Goal: Information Seeking & Learning: Learn about a topic

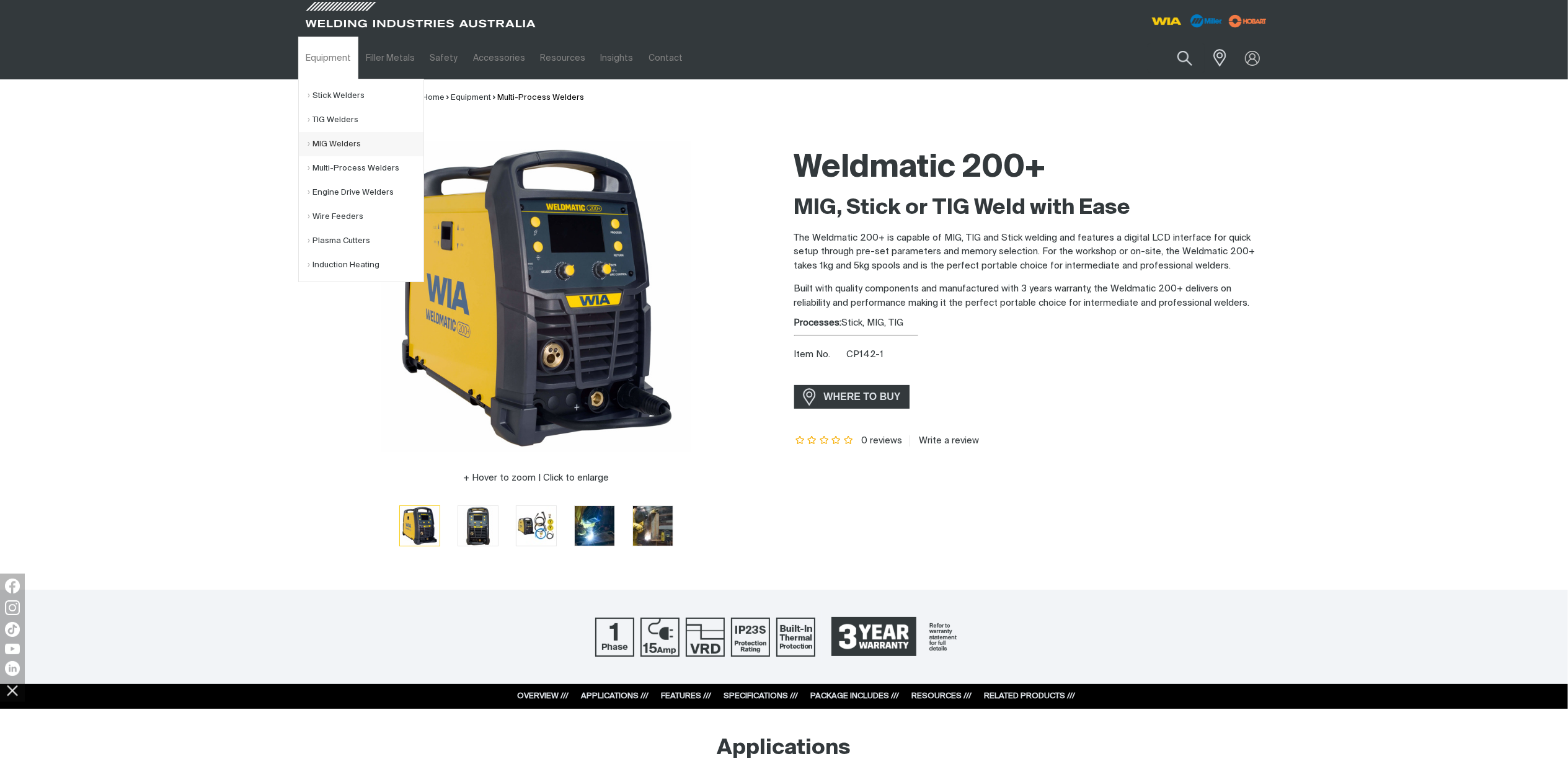
click at [329, 140] on link "MIG Welders" at bounding box center [366, 144] width 115 height 24
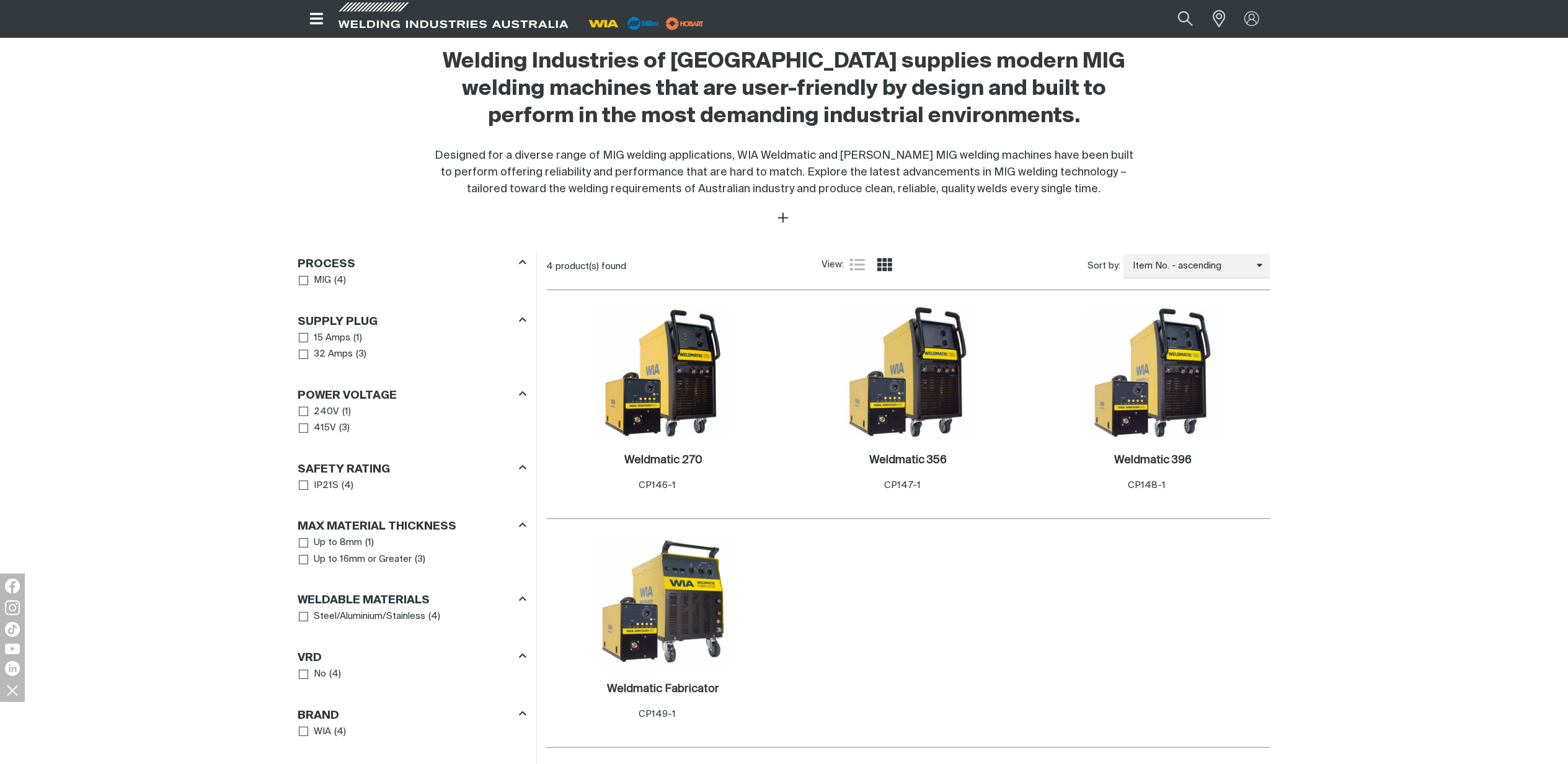
scroll to position [496, 0]
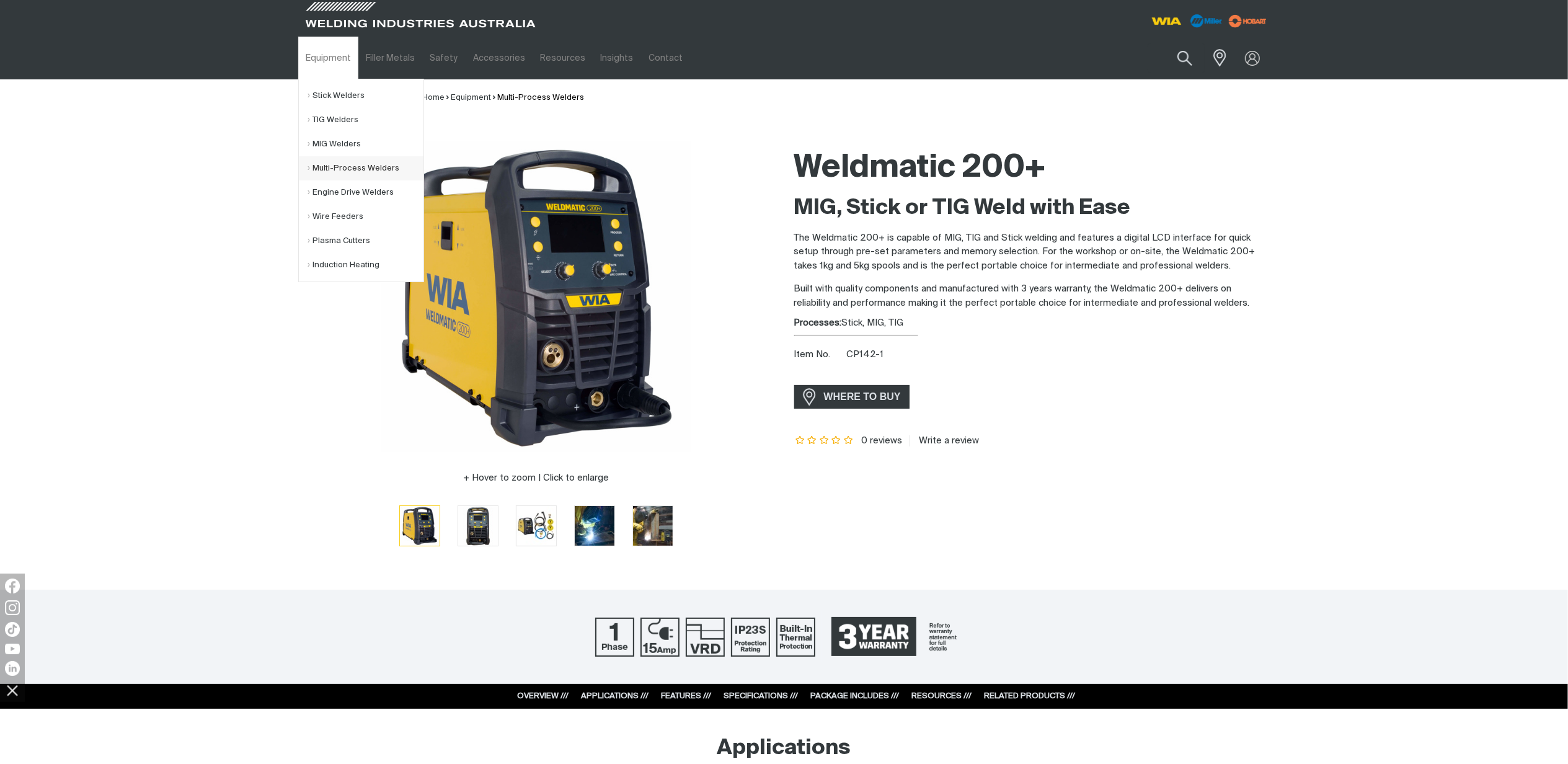
click at [350, 166] on link "Multi-Process Welders" at bounding box center [366, 169] width 115 height 24
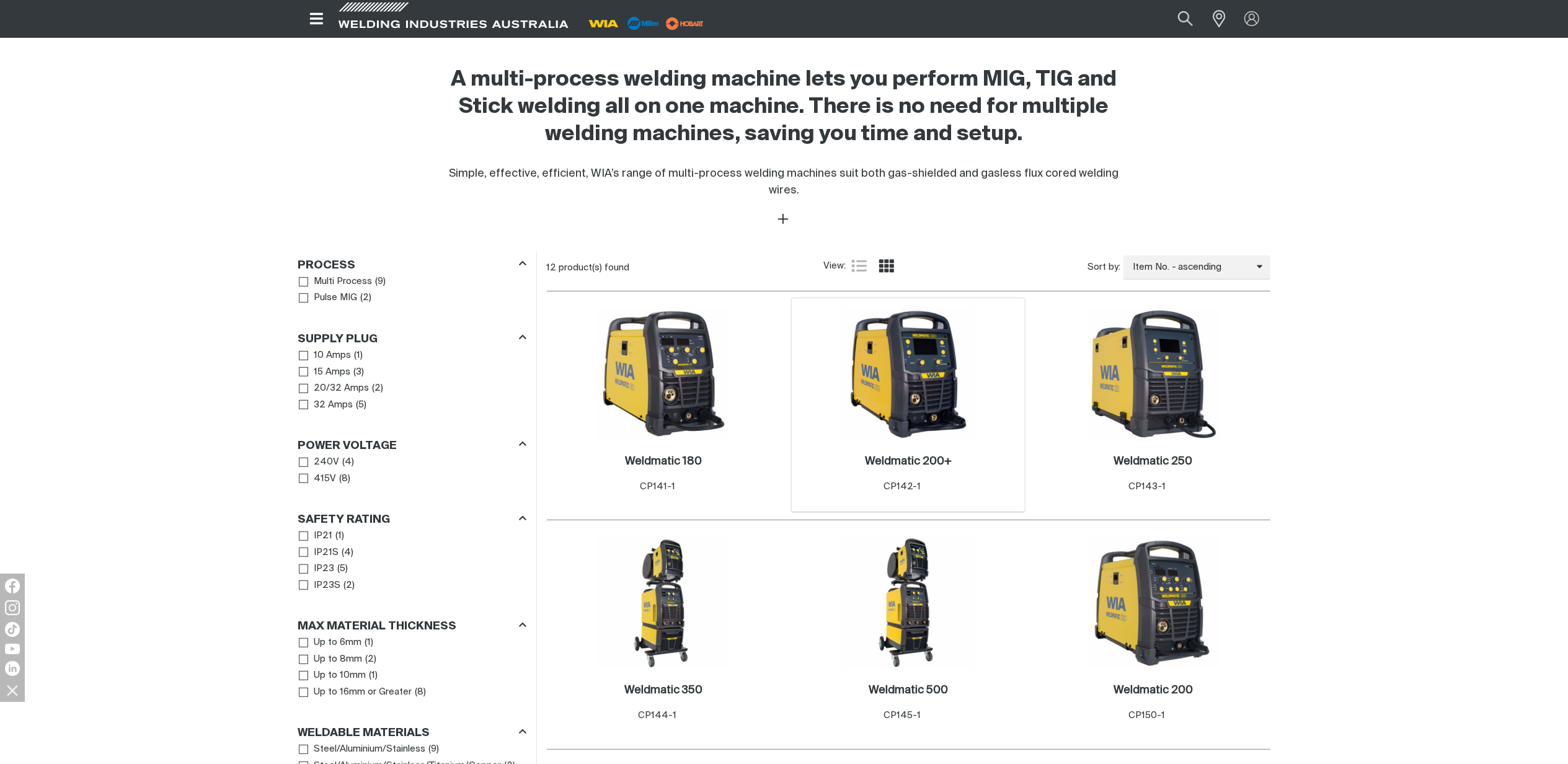
scroll to position [413, 0]
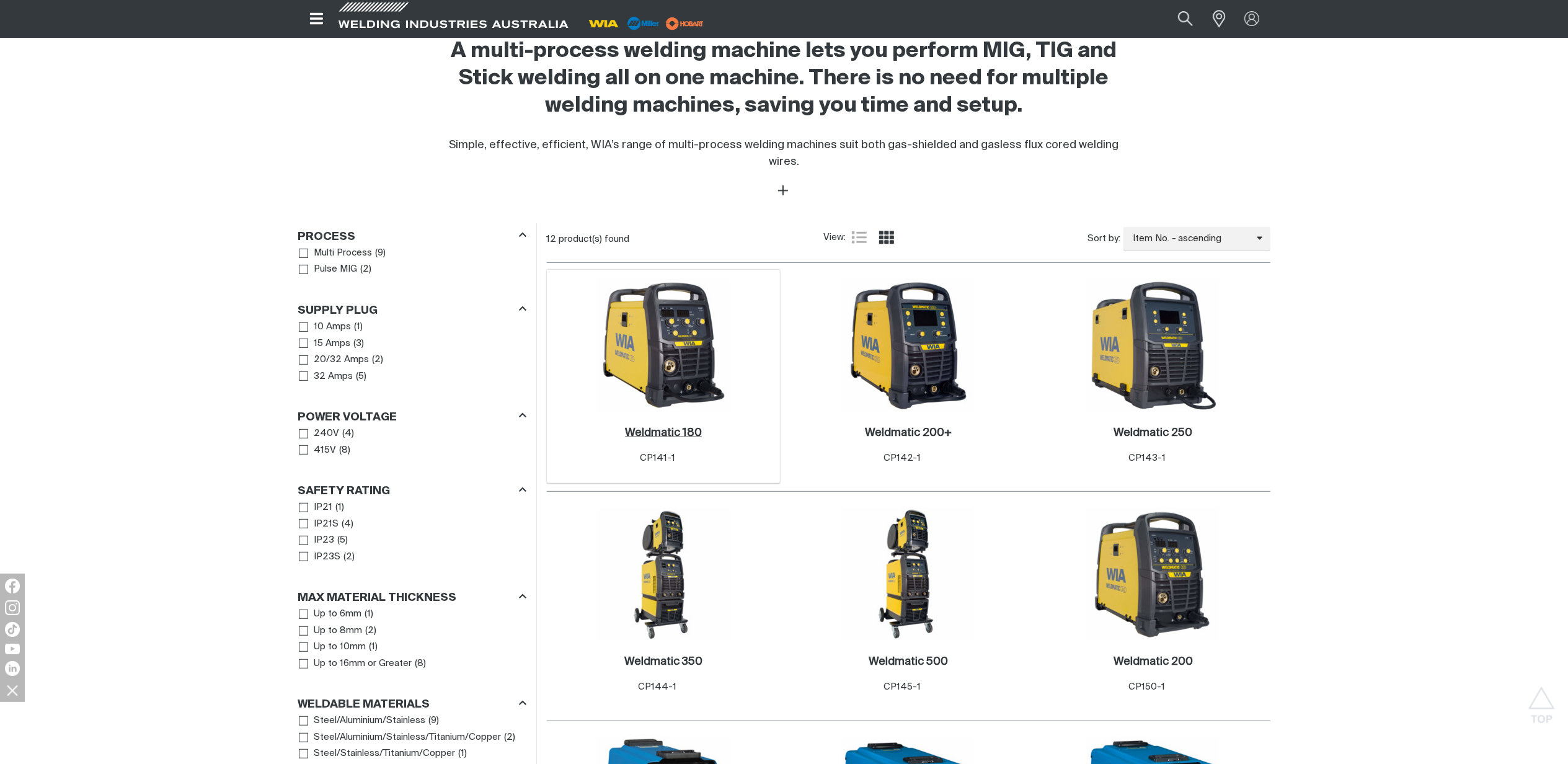
click at [675, 427] on h2 "Weldmatic 180 ." at bounding box center [664, 433] width 77 height 11
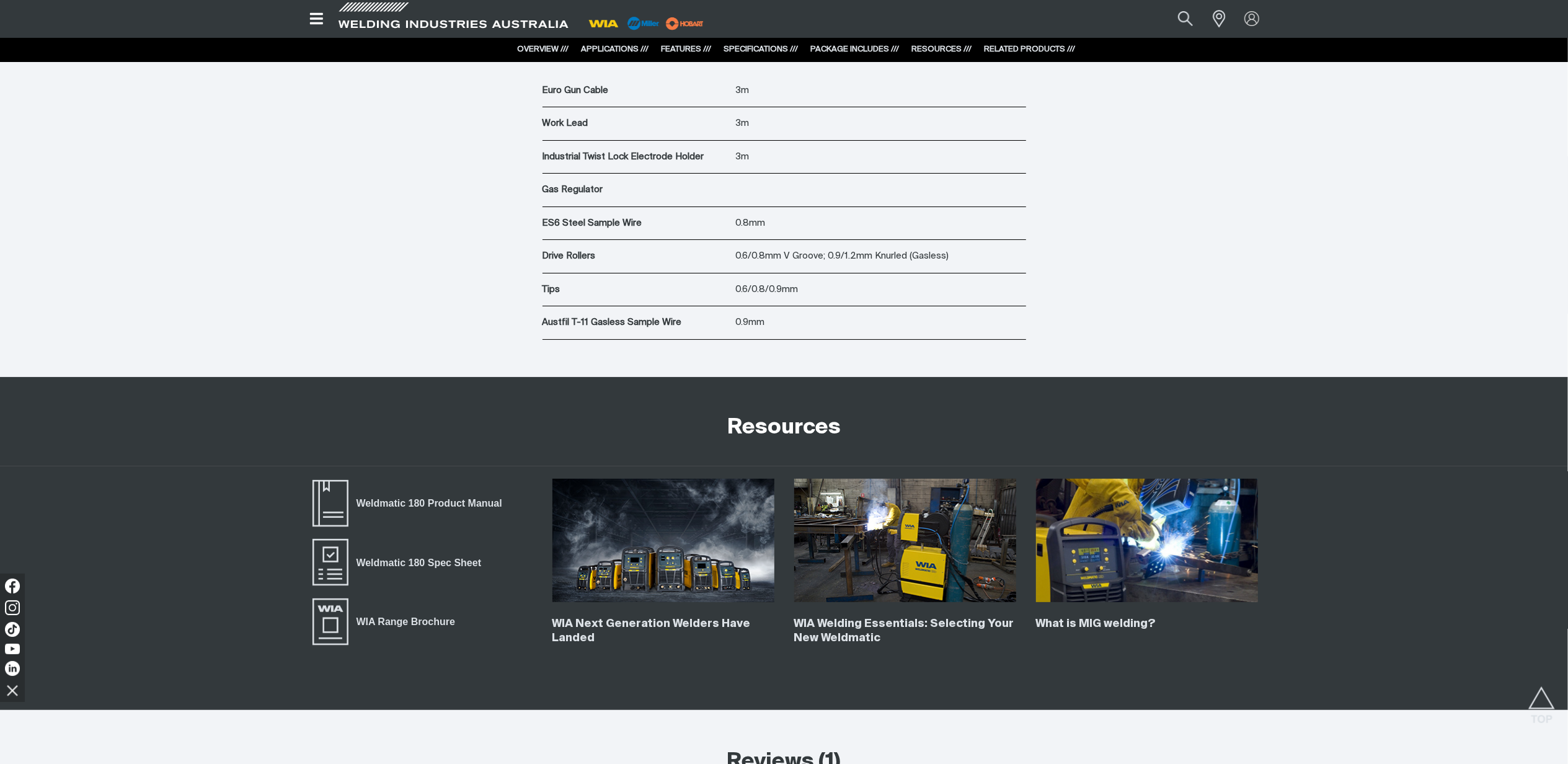
scroll to position [4961, 0]
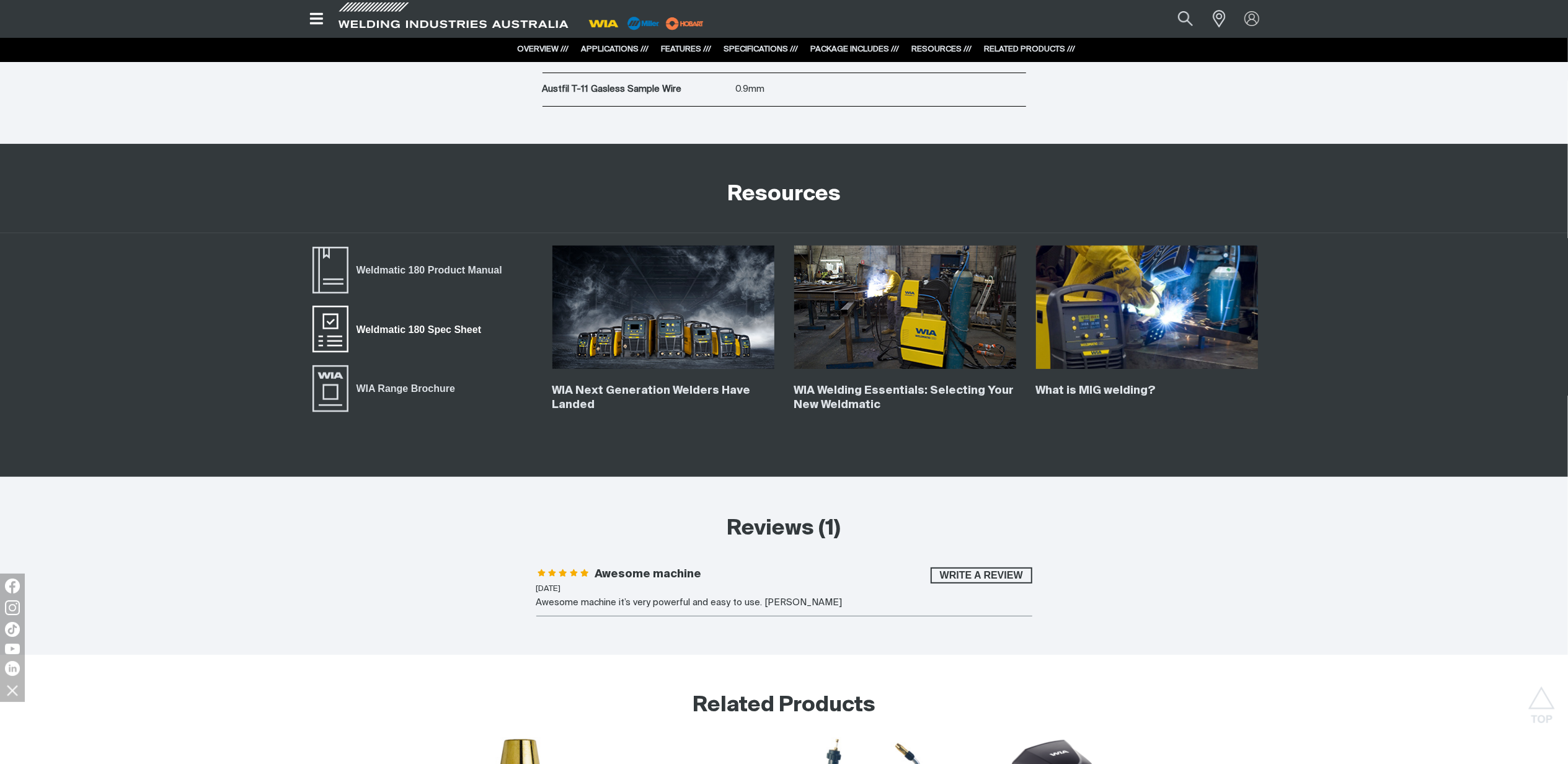
click at [440, 337] on span "Weldmatic 180 Spec Sheet" at bounding box center [419, 329] width 141 height 16
click at [427, 275] on span "Weldmatic 180 Product Manual" at bounding box center [429, 270] width 162 height 16
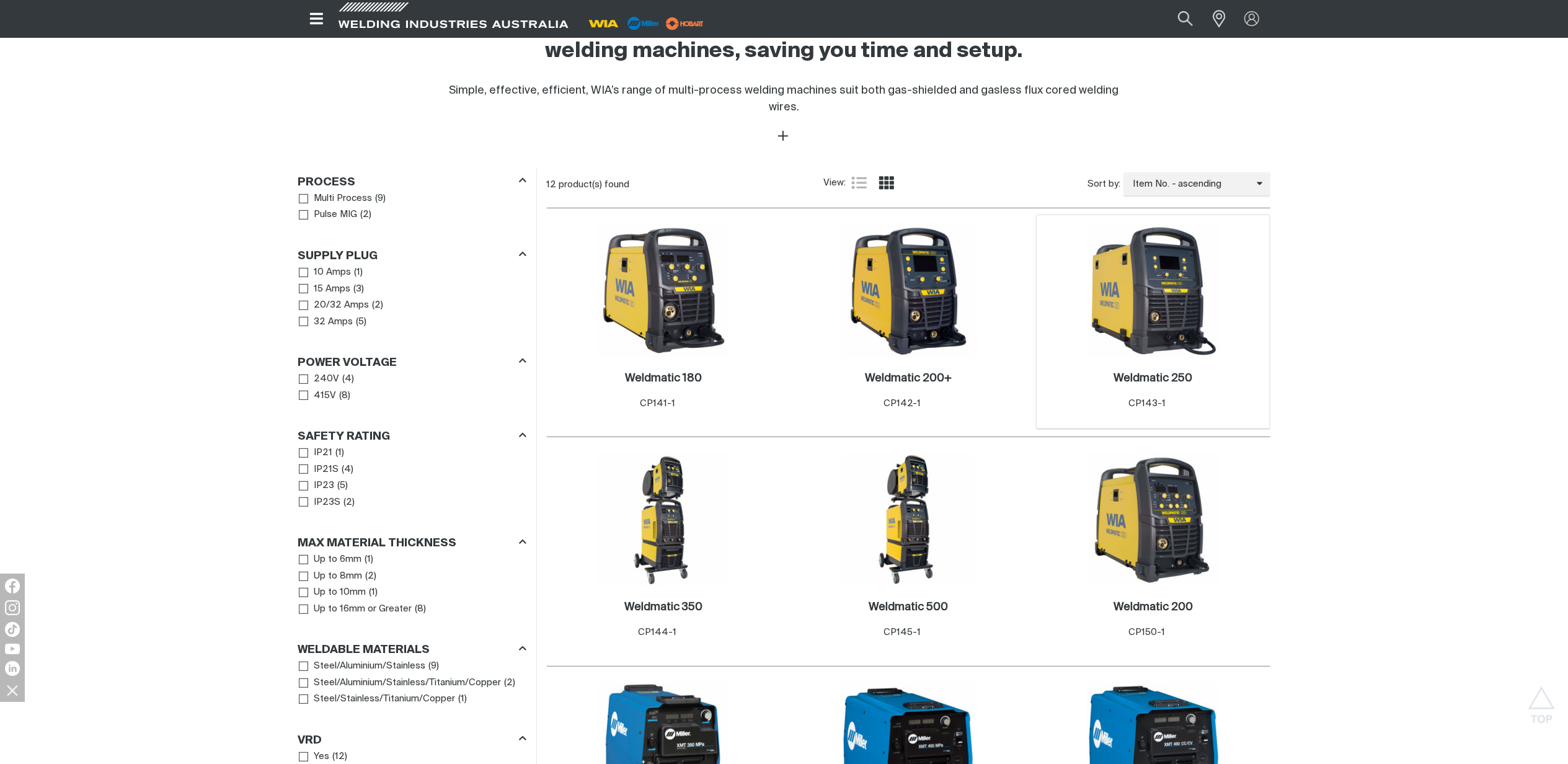
scroll to position [496, 0]
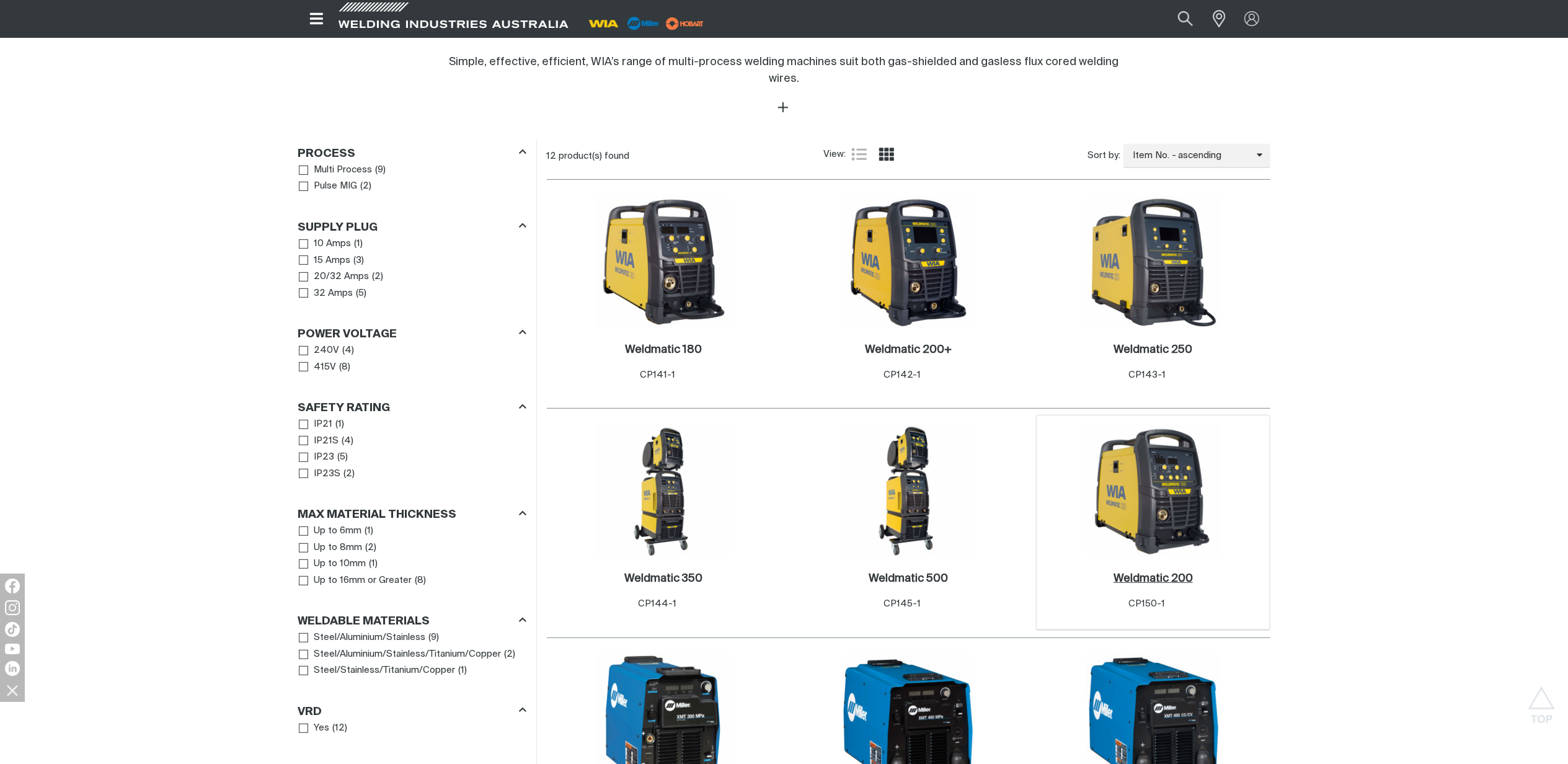
click at [1166, 573] on h2 "Weldmatic 200 ." at bounding box center [1153, 578] width 79 height 11
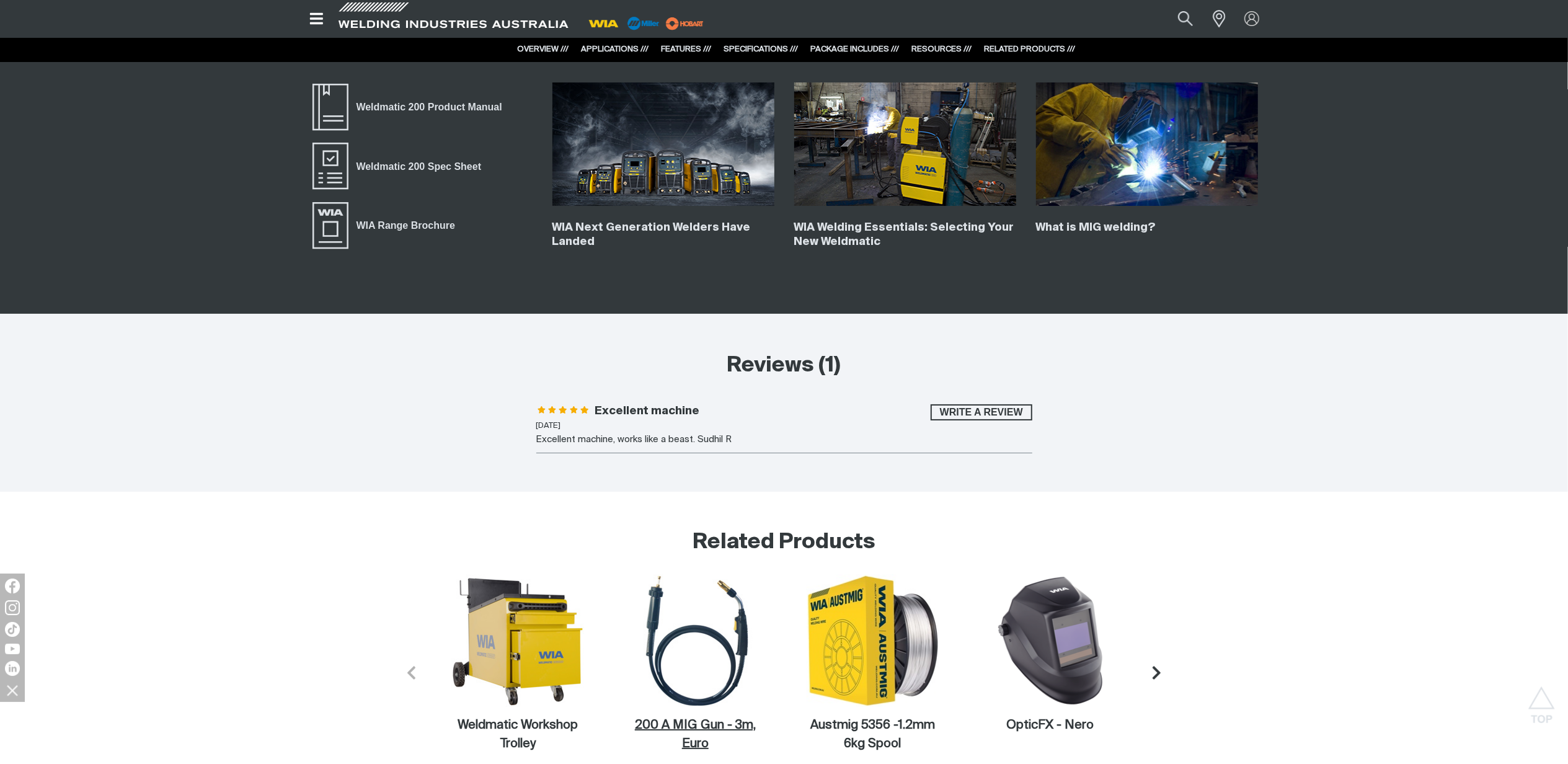
scroll to position [4629, 0]
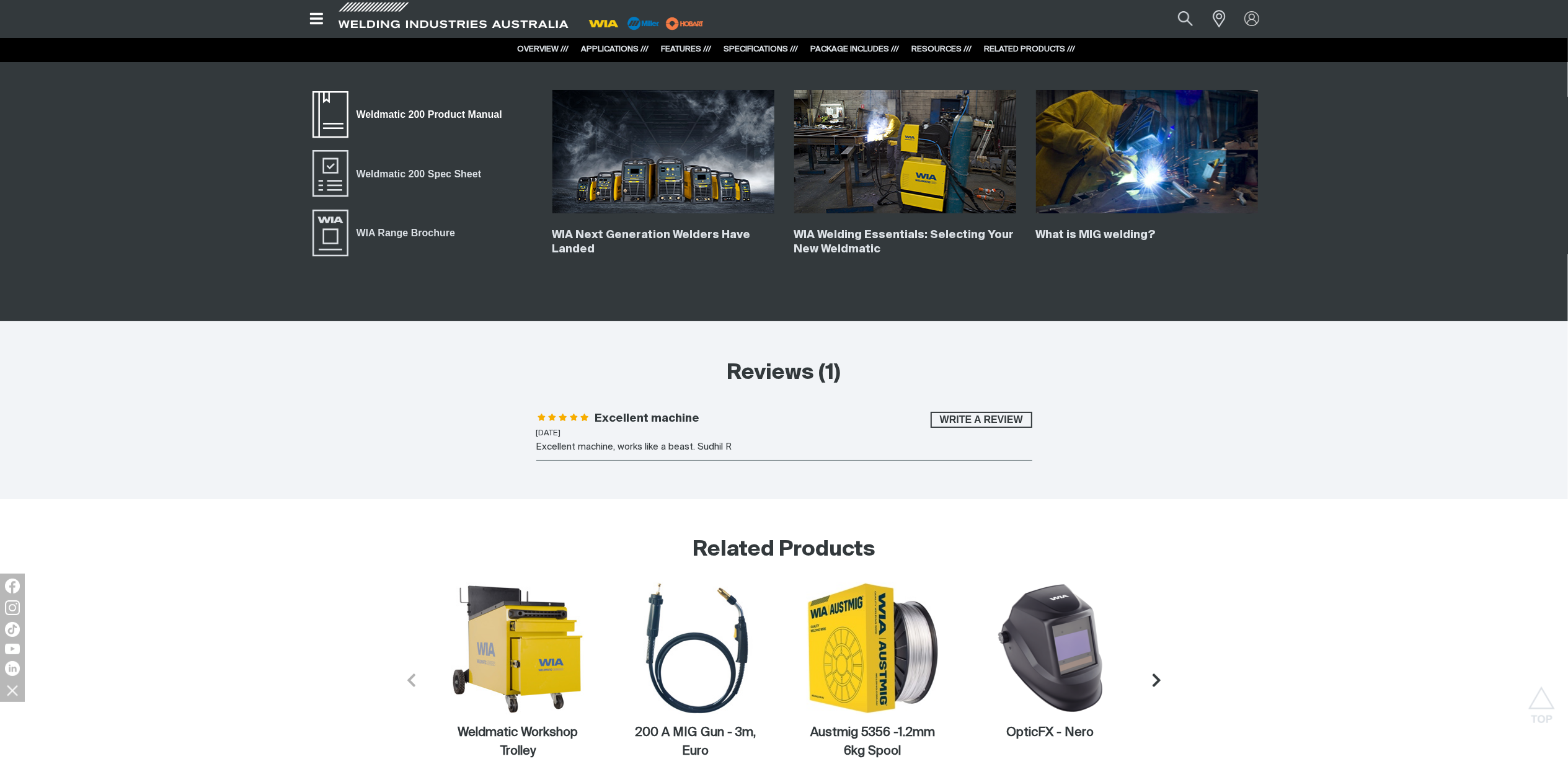
click at [454, 120] on span "Weldmatic 200 Product Manual" at bounding box center [429, 114] width 162 height 16
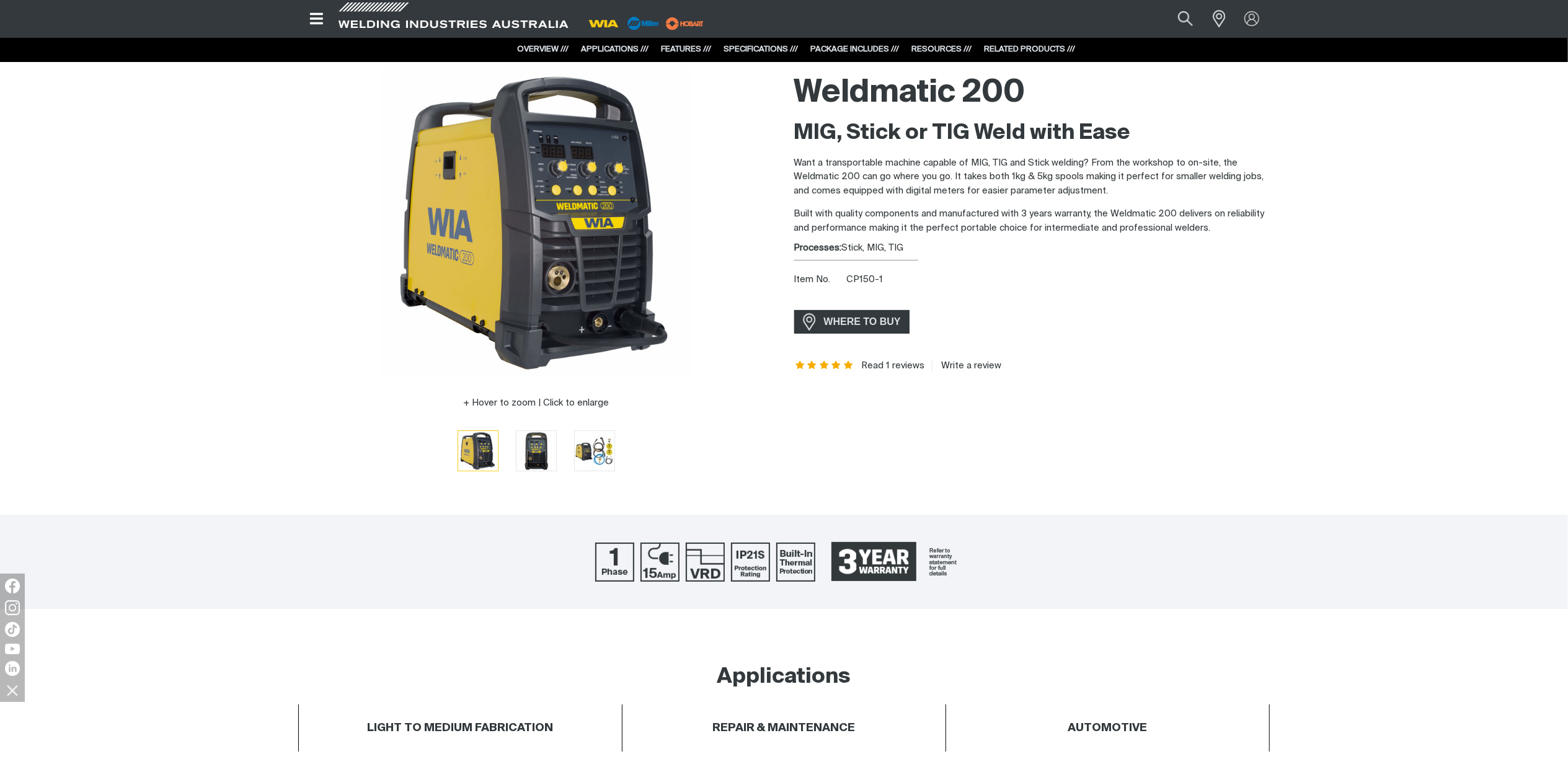
scroll to position [0, 0]
